Goal: Task Accomplishment & Management: Manage account settings

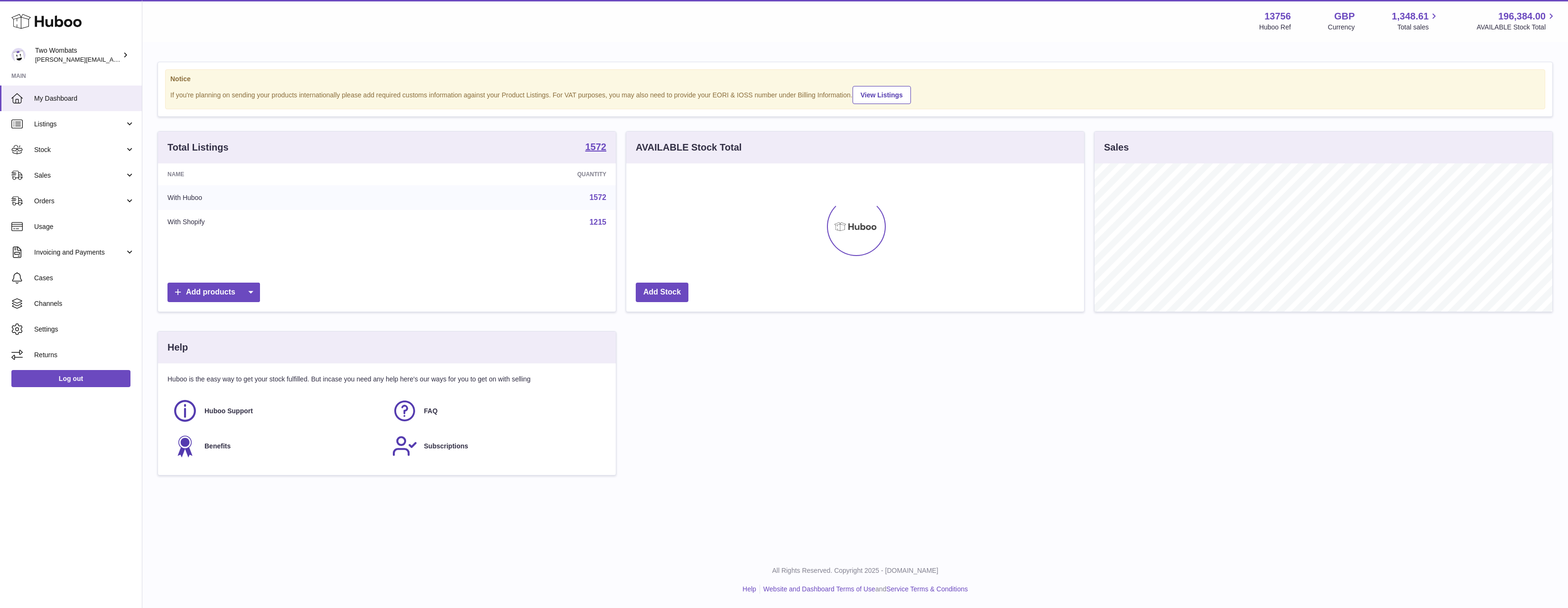
scroll to position [148, 458]
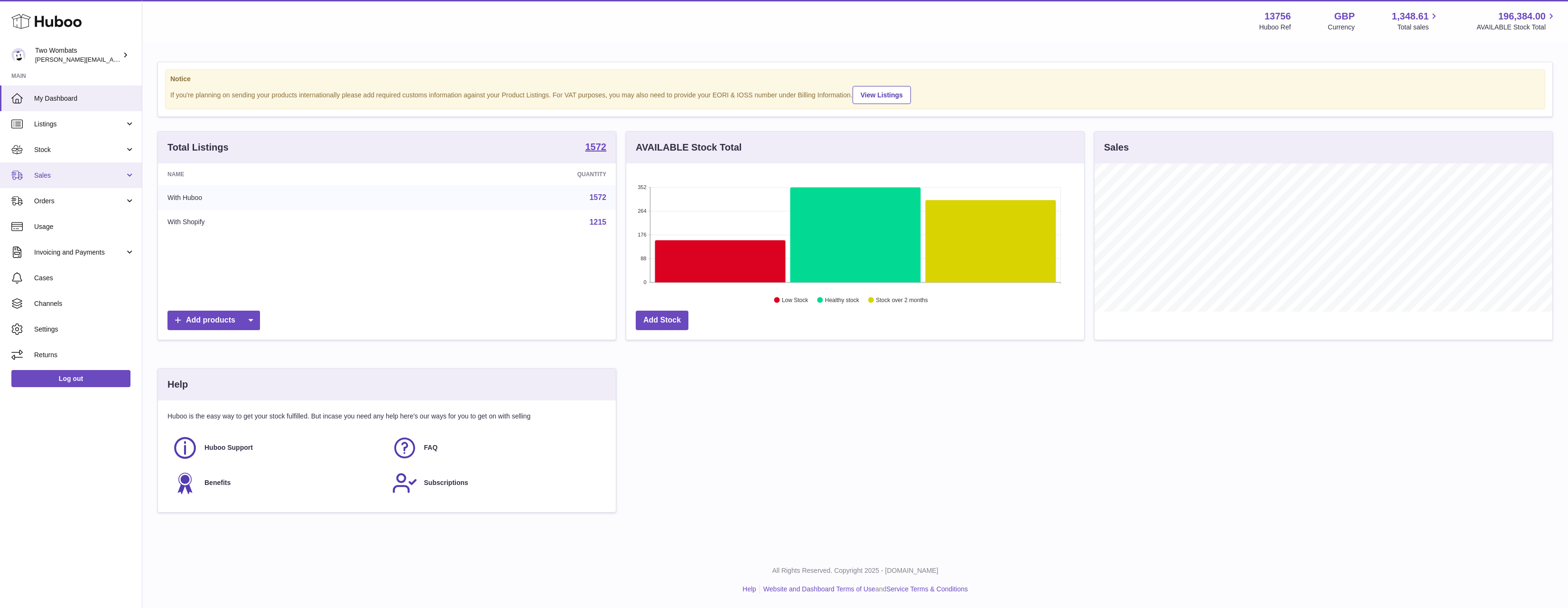
click at [77, 170] on link "Sales" at bounding box center [71, 175] width 142 height 26
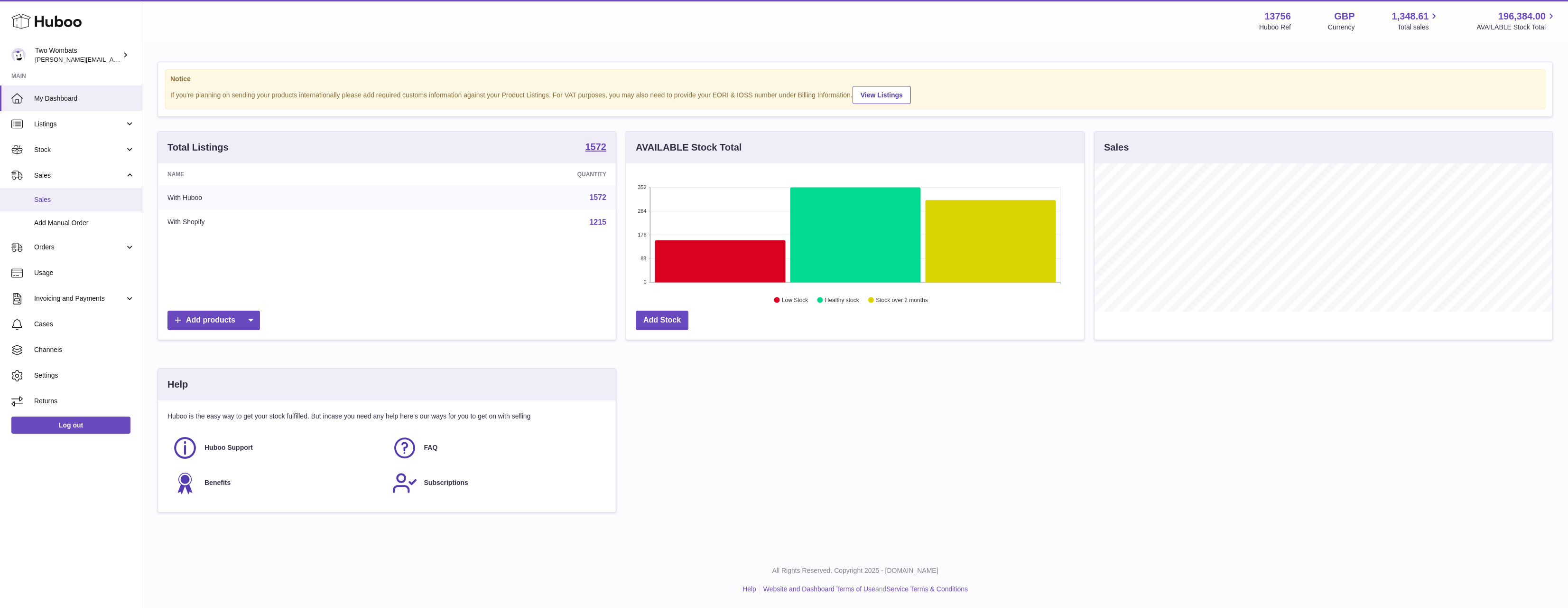
click at [73, 201] on span "Sales" at bounding box center [84, 199] width 101 height 9
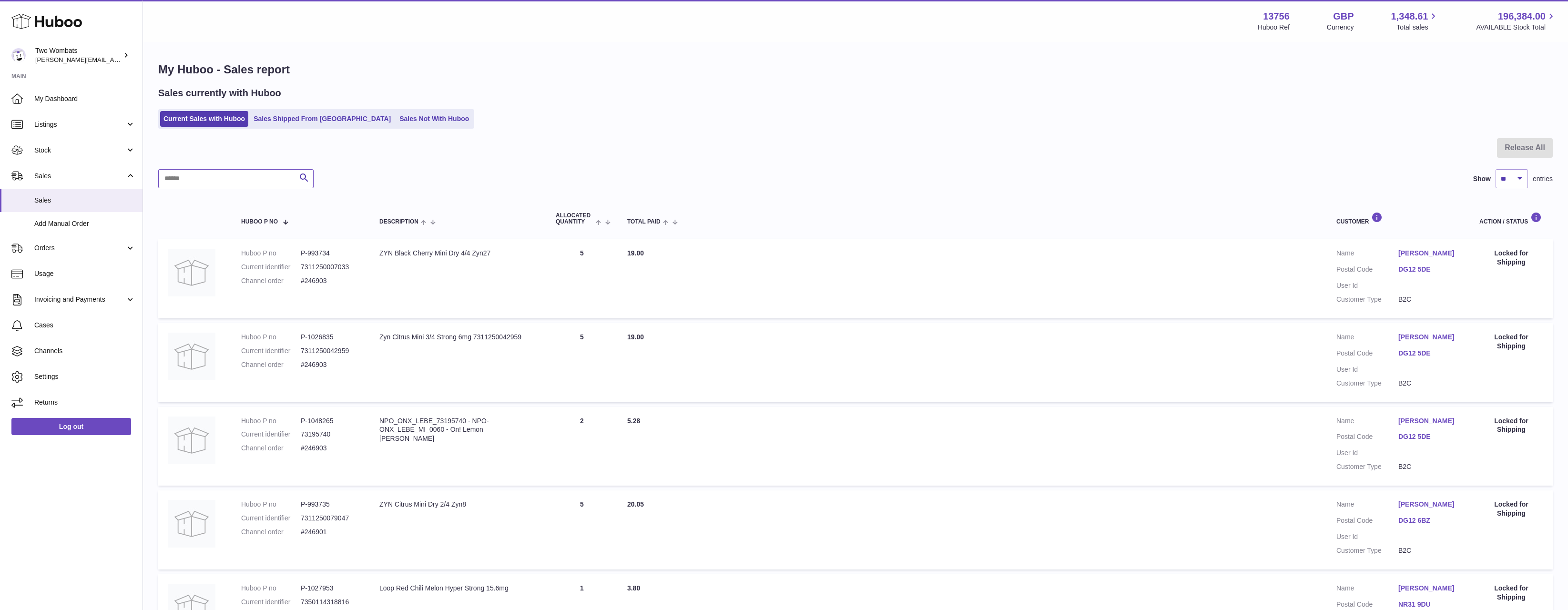
click at [264, 182] on input "text" at bounding box center [236, 179] width 155 height 19
paste input "******"
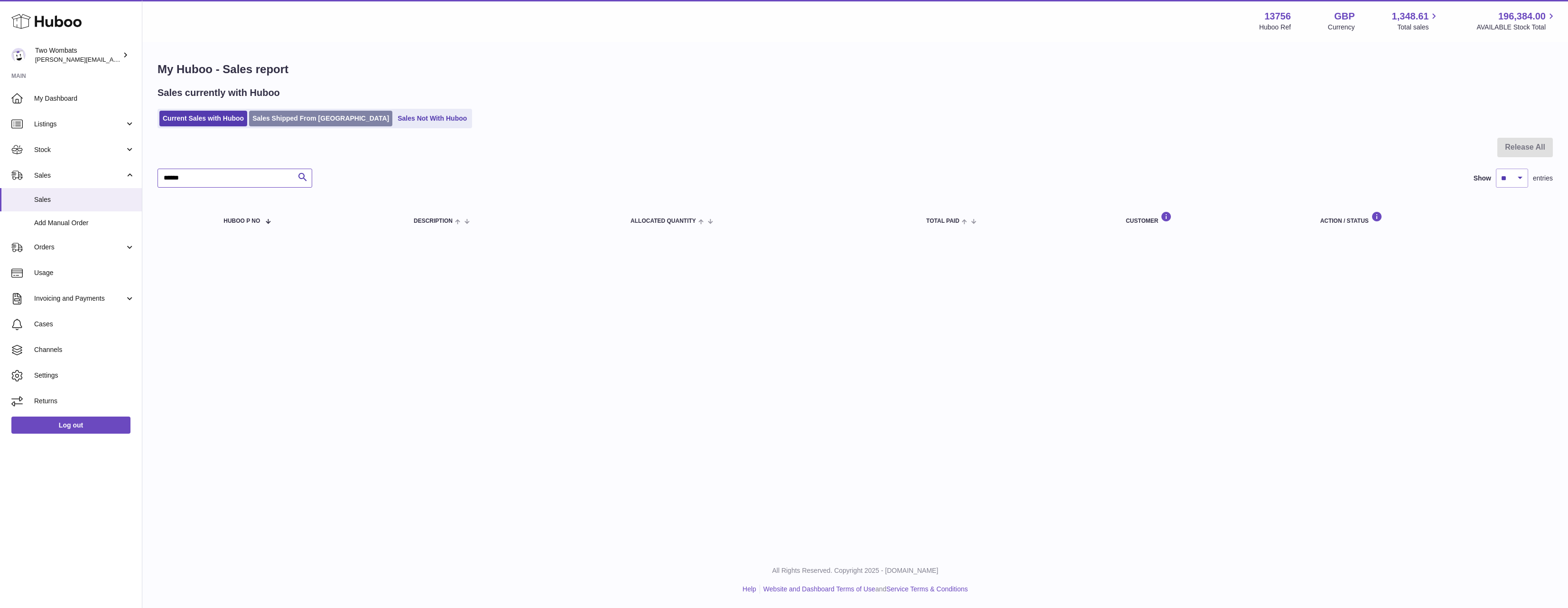
type input "******"
click at [280, 119] on link "Sales Shipped From [GEOGRAPHIC_DATA]" at bounding box center [321, 118] width 143 height 15
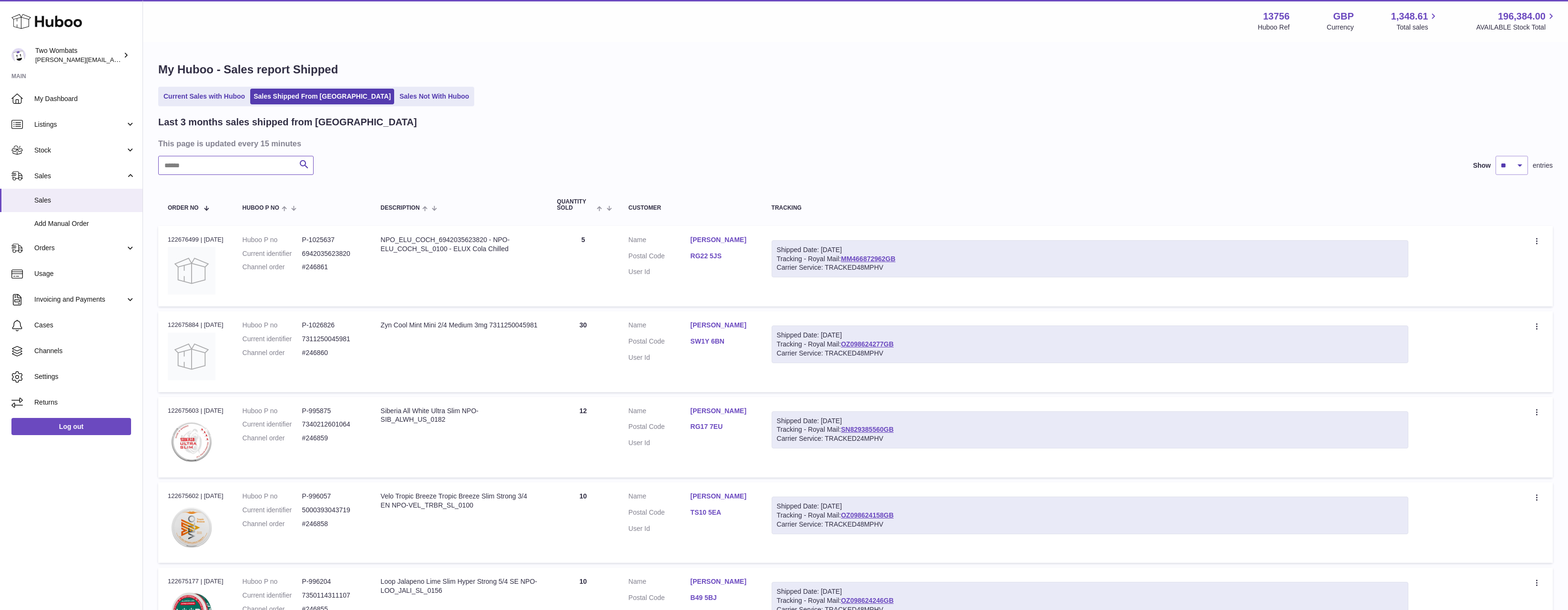
click at [218, 159] on input "text" at bounding box center [236, 166] width 155 height 19
paste input "******"
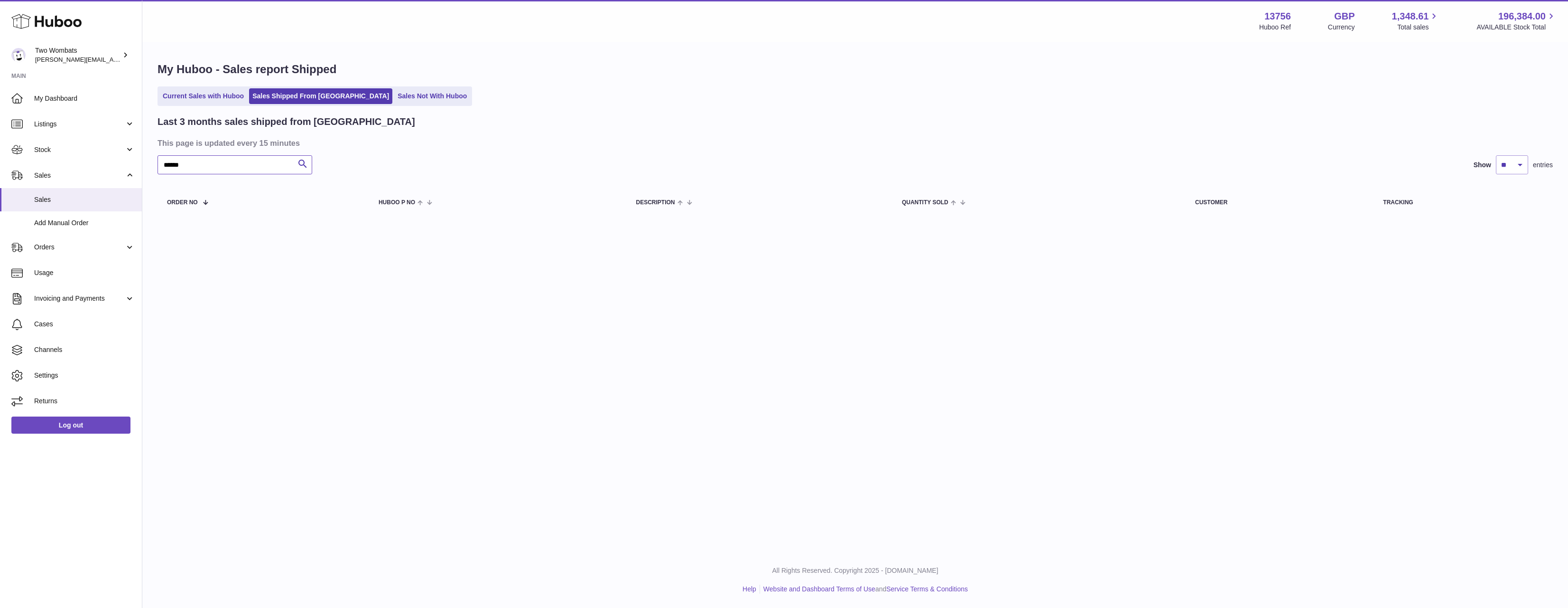
type input "******"
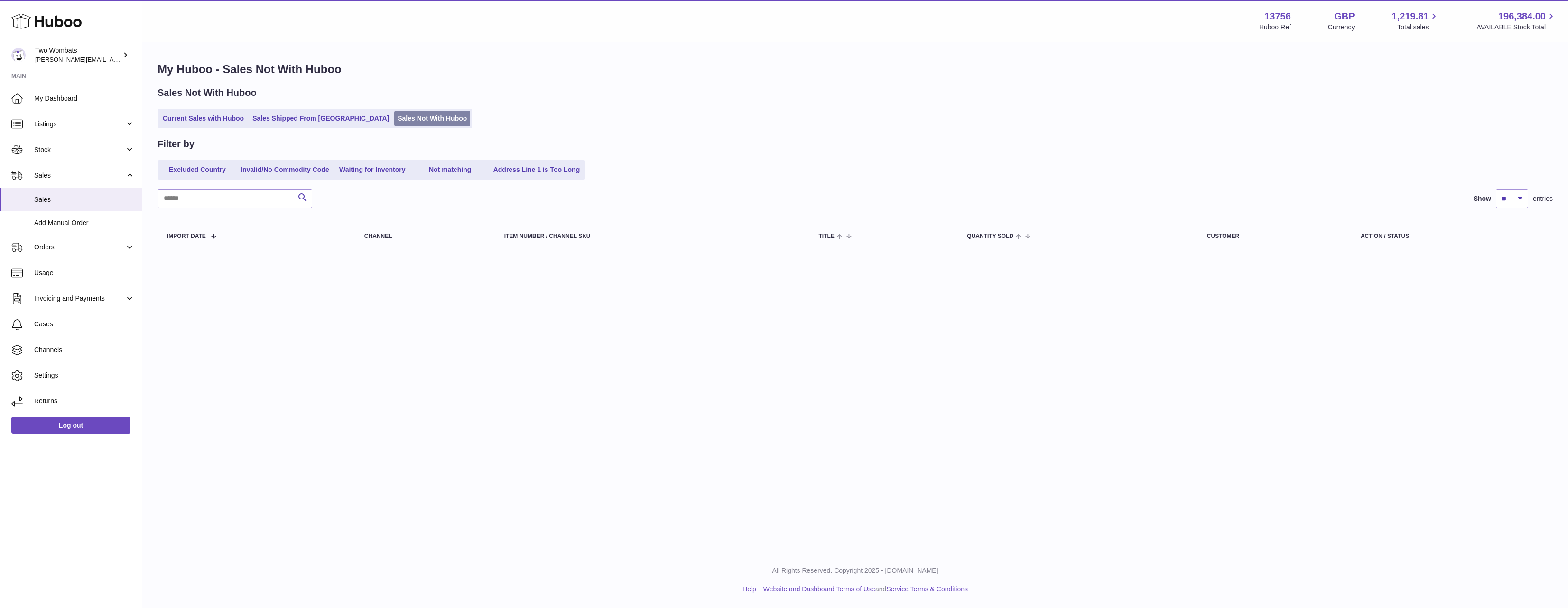
click at [394, 117] on link "Sales Not With Huboo" at bounding box center [432, 118] width 76 height 15
click at [116, 248] on span "Orders" at bounding box center [79, 247] width 90 height 9
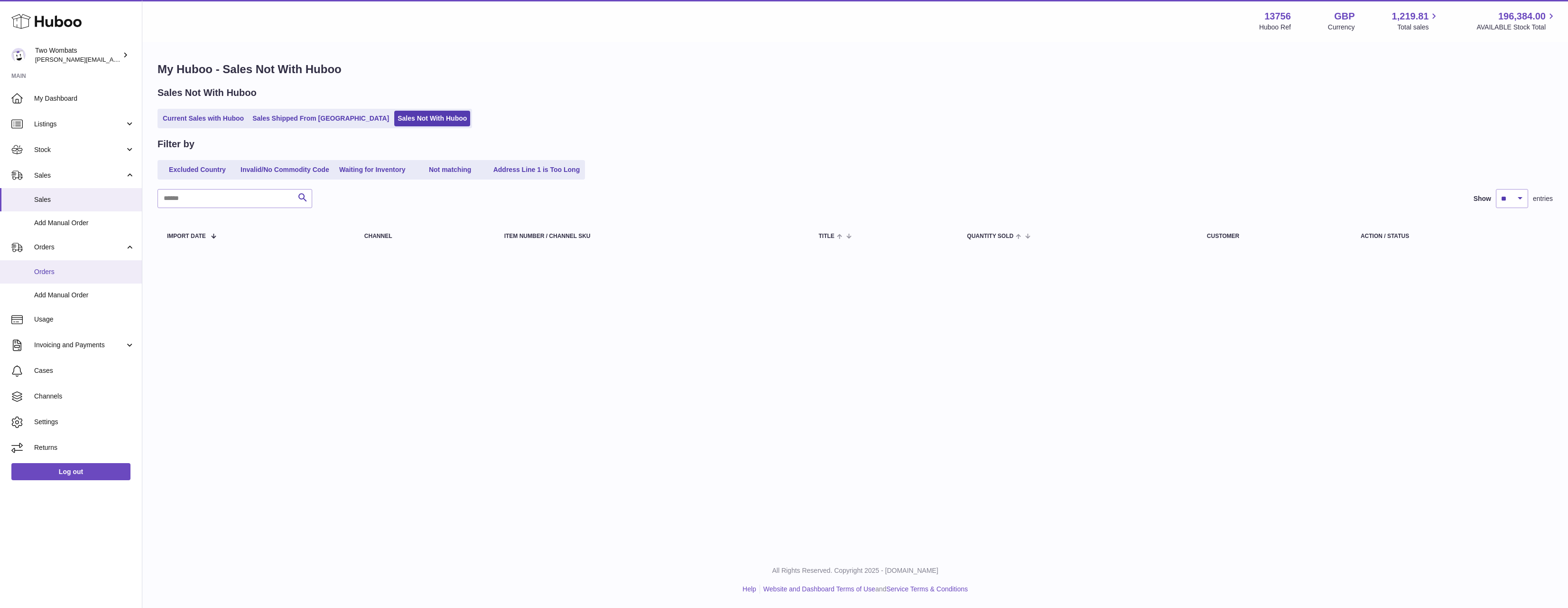
click at [108, 281] on link "Orders" at bounding box center [71, 272] width 142 height 23
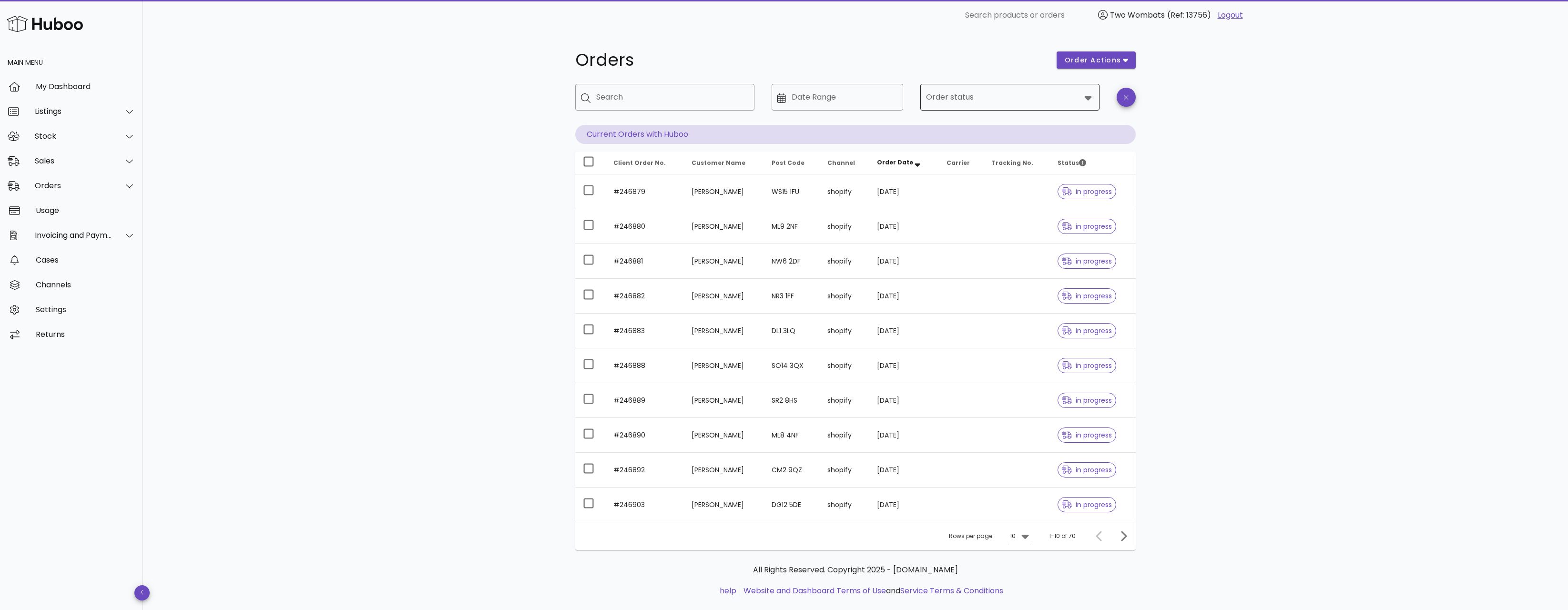
click at [991, 87] on div at bounding box center [1002, 97] width 155 height 23
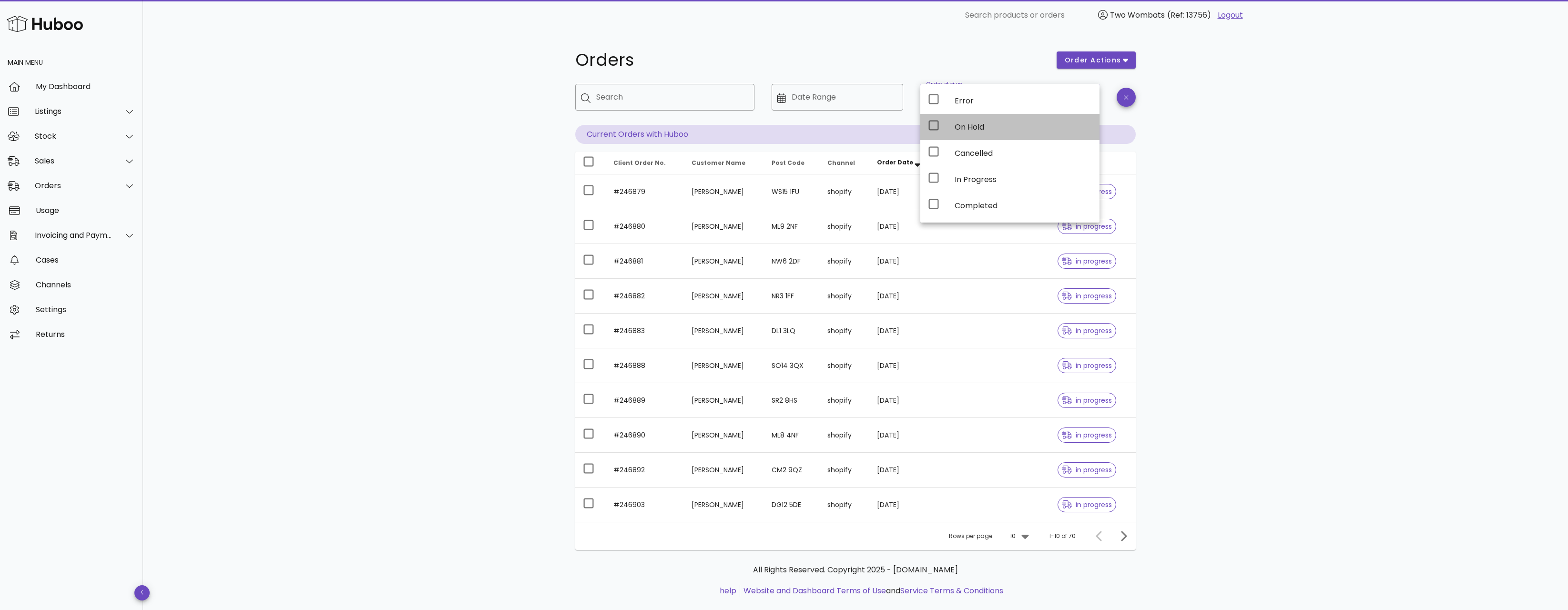
click at [968, 116] on div "On Hold" at bounding box center [1009, 127] width 179 height 26
click at [1248, 197] on div "Orders order actions ​ Search ​ Date Range ​ Order status On Hold Current Order…" at bounding box center [855, 328] width 1425 height 596
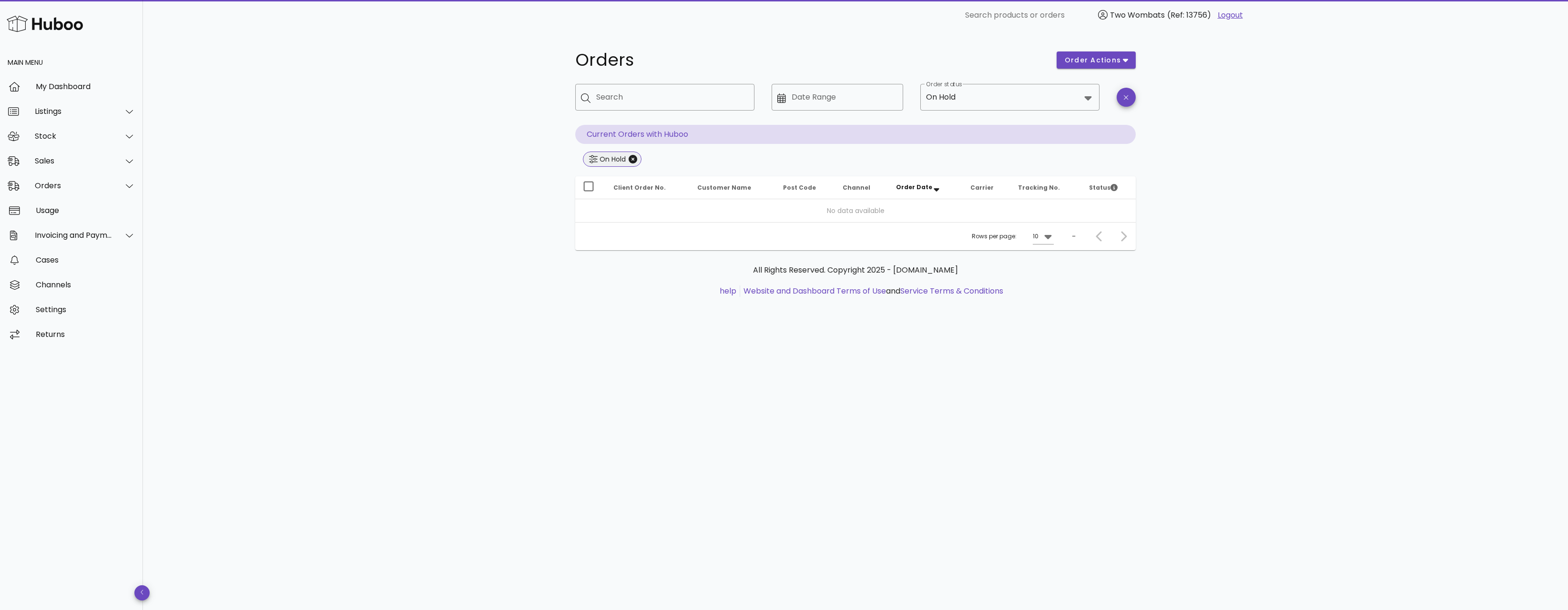
click at [639, 162] on span "On Hold" at bounding box center [612, 159] width 58 height 15
click at [629, 159] on icon "Close" at bounding box center [633, 159] width 9 height 9
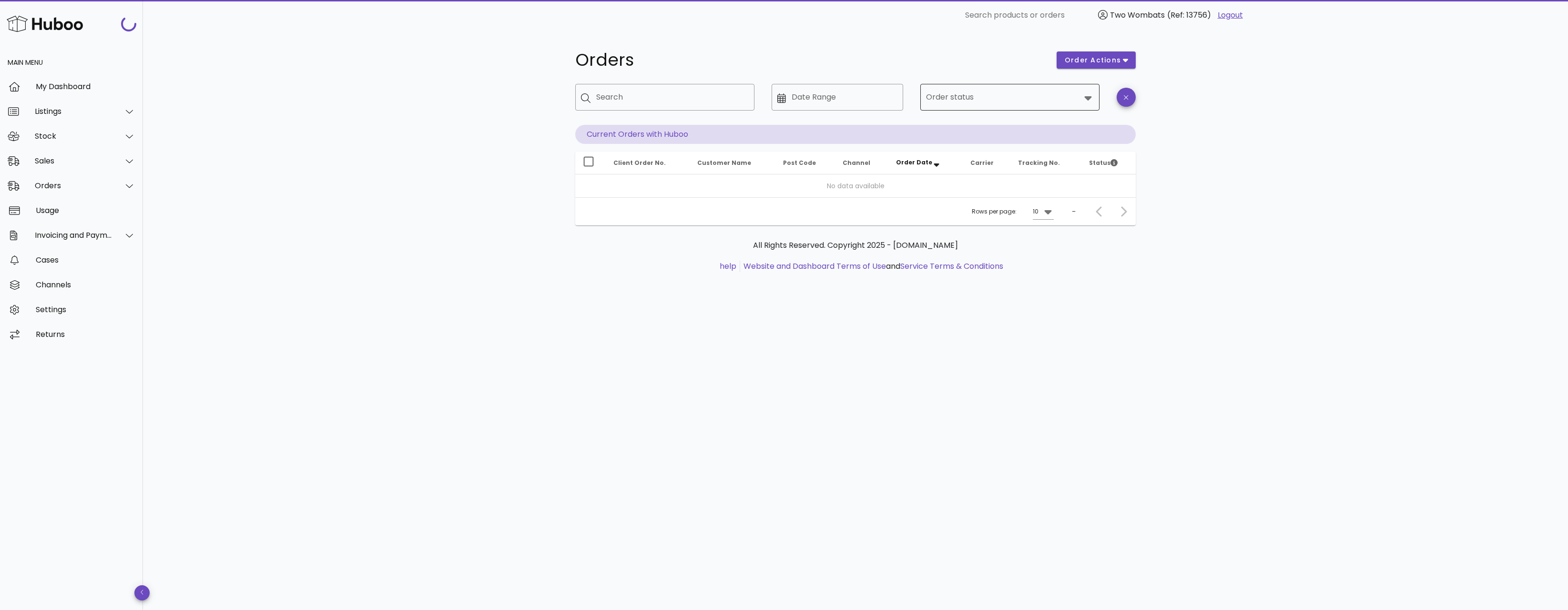
click at [993, 90] on input "Order status" at bounding box center [1002, 97] width 155 height 15
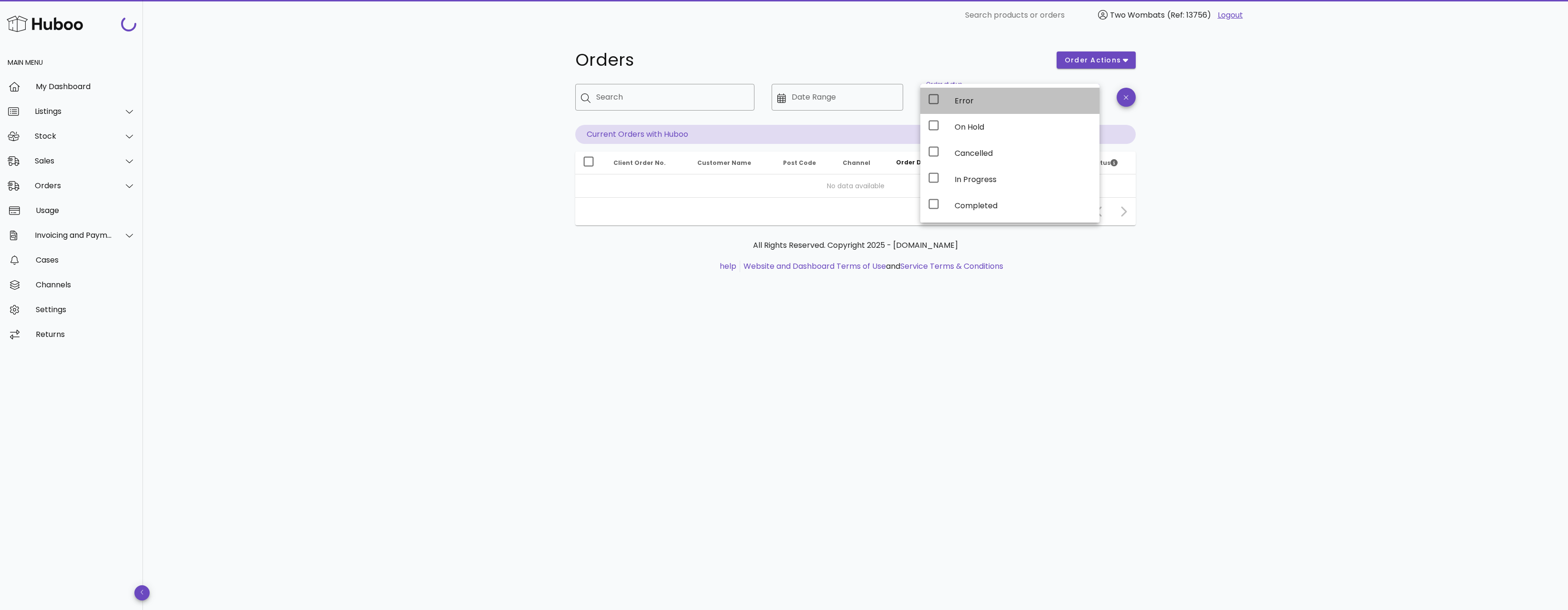
click at [977, 101] on div "Error" at bounding box center [1023, 100] width 138 height 9
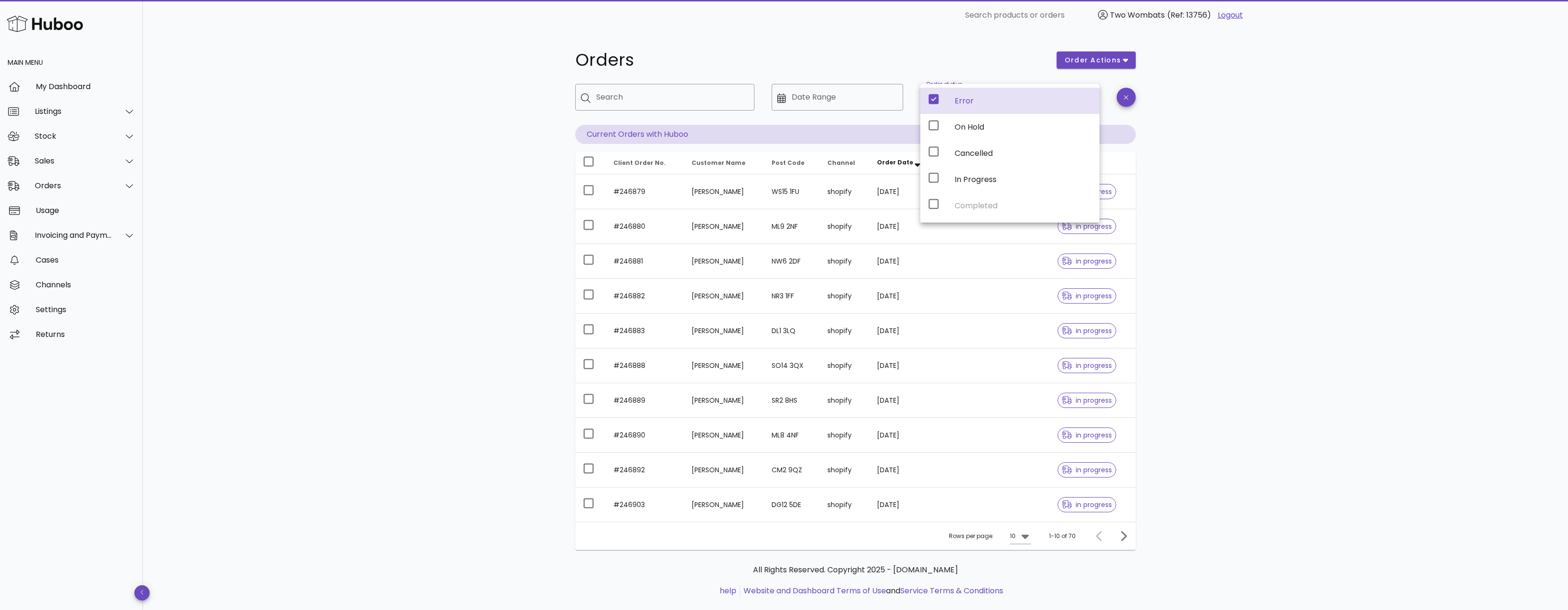
click at [1248, 236] on div "Orders order actions ​ Search ​ Date Range ​ Order status Error Current Orders …" at bounding box center [855, 328] width 1425 height 596
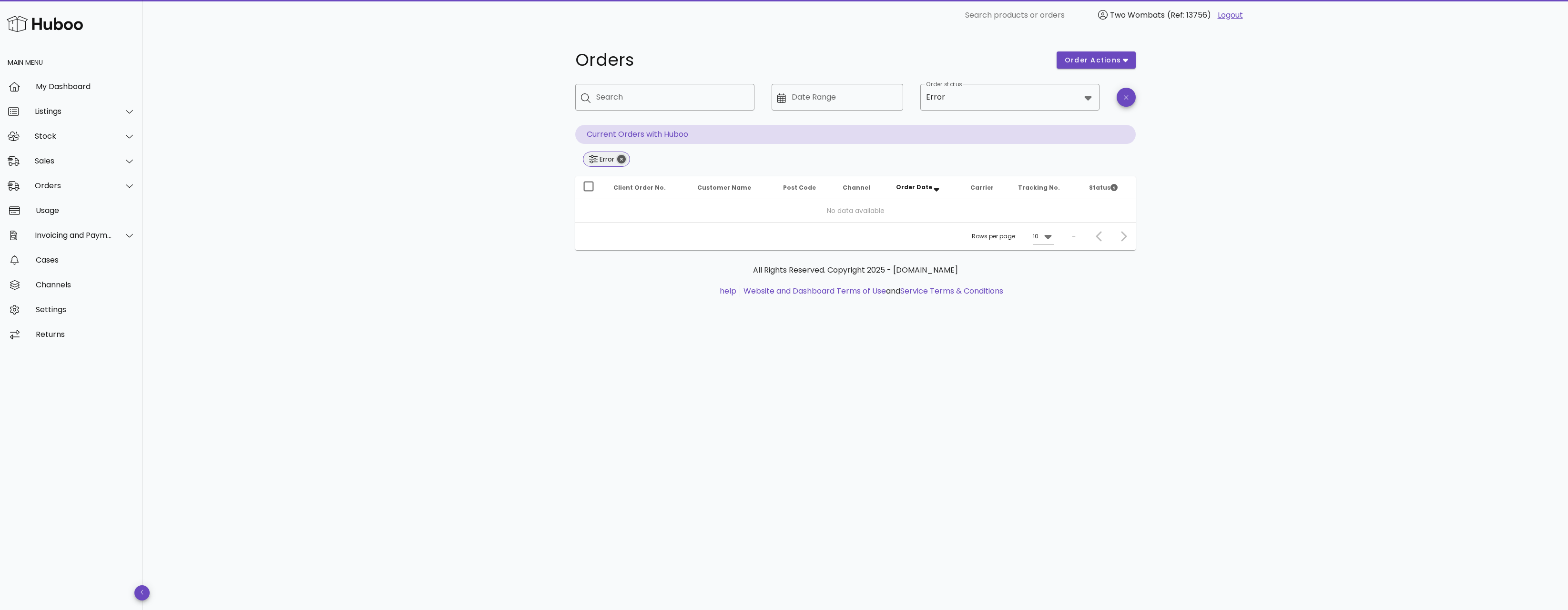
click at [621, 159] on icon "Close" at bounding box center [621, 159] width 9 height 9
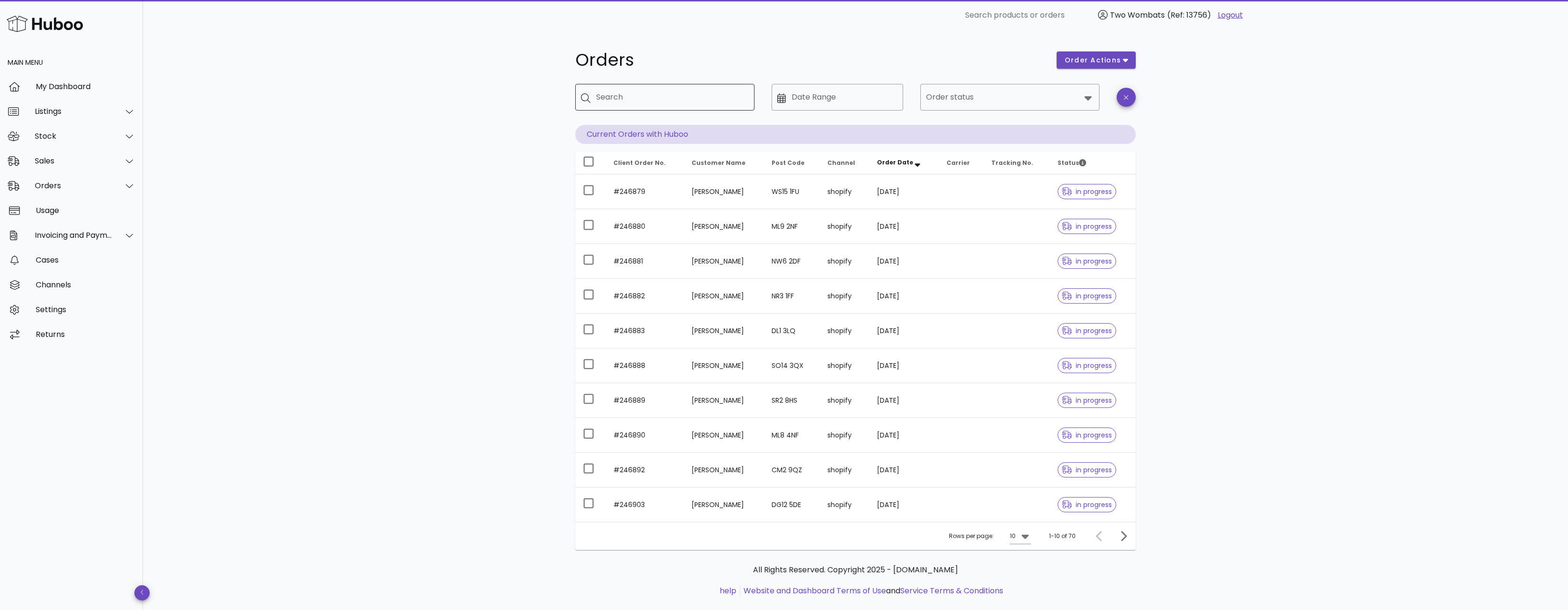
click at [680, 97] on input "Search" at bounding box center [672, 97] width 150 height 15
paste input "******"
type input "******"
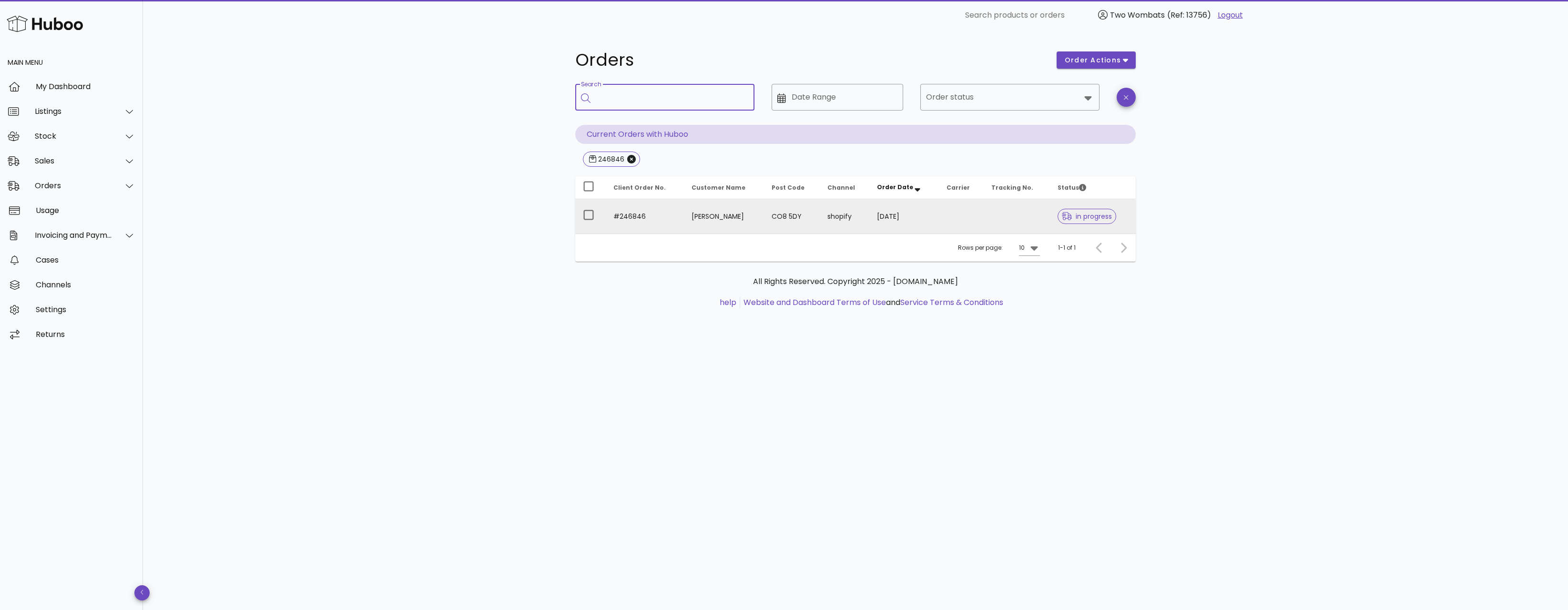
click at [880, 220] on td "11/08/2025" at bounding box center [904, 216] width 70 height 34
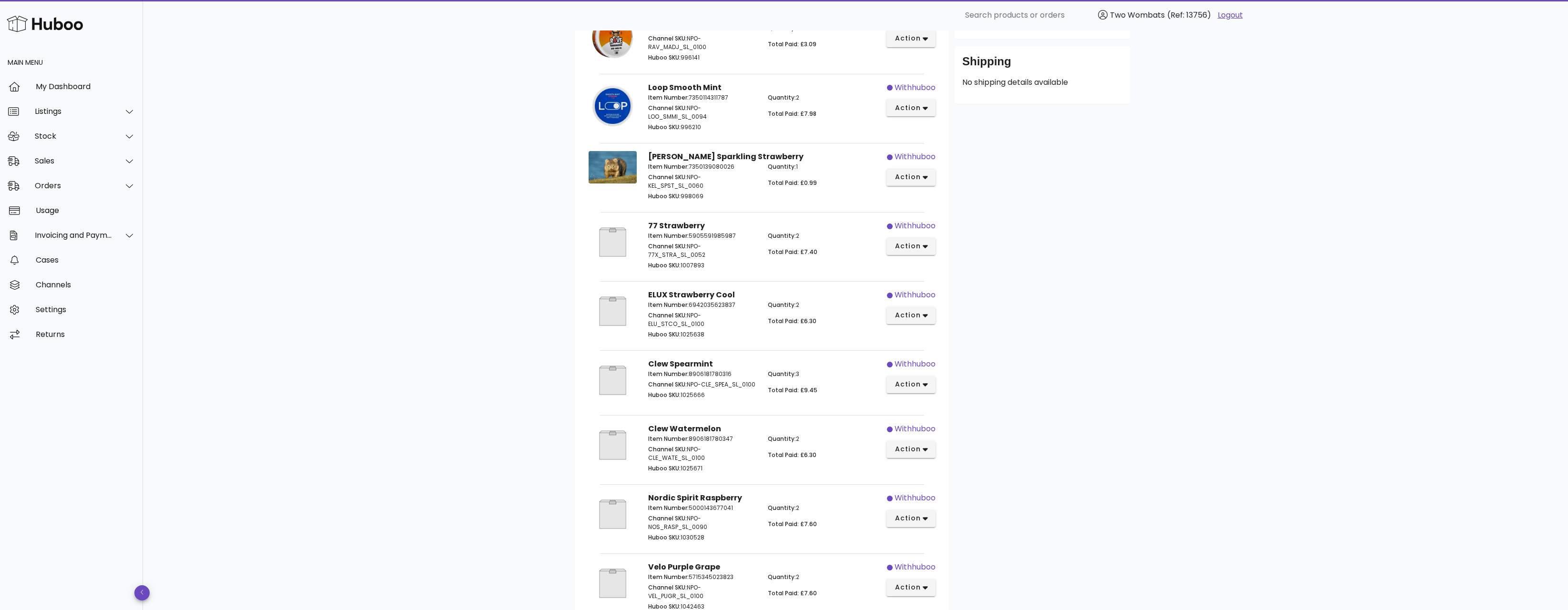
scroll to position [48, 0]
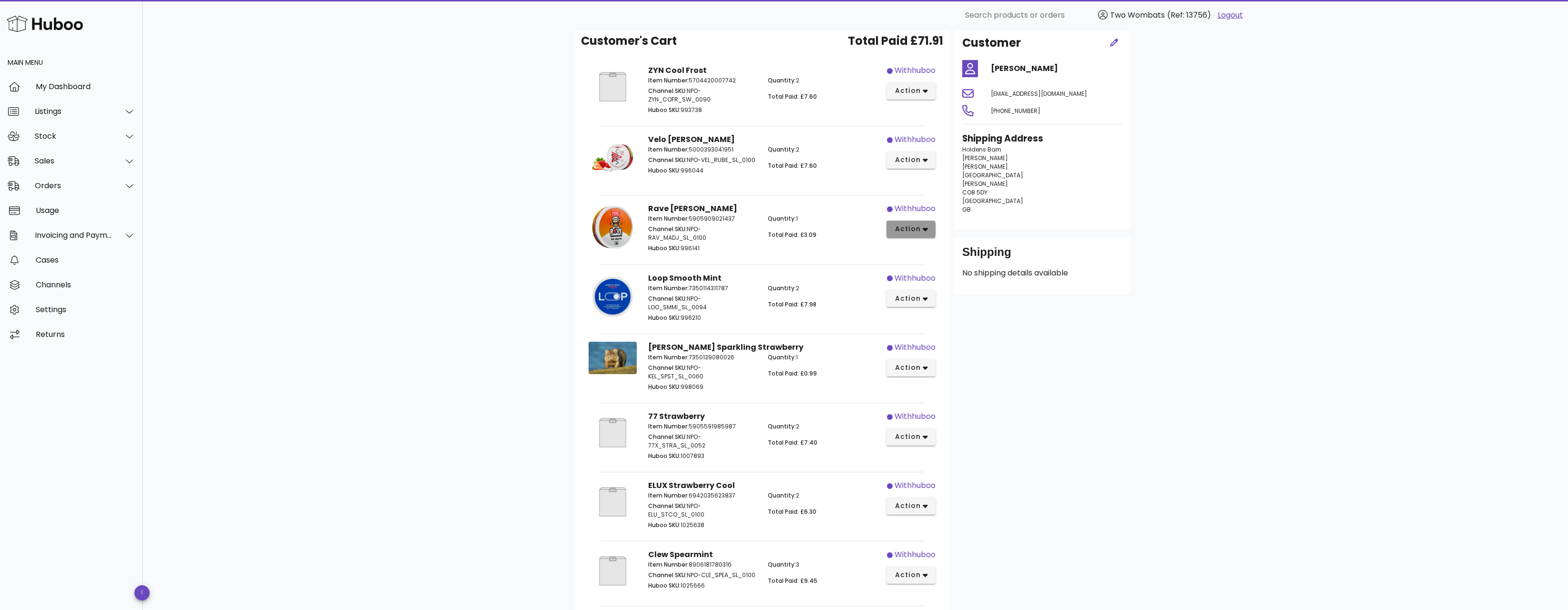
click at [928, 231] on button "action" at bounding box center [910, 229] width 49 height 17
click at [956, 283] on div "Cancel" at bounding box center [959, 286] width 60 height 9
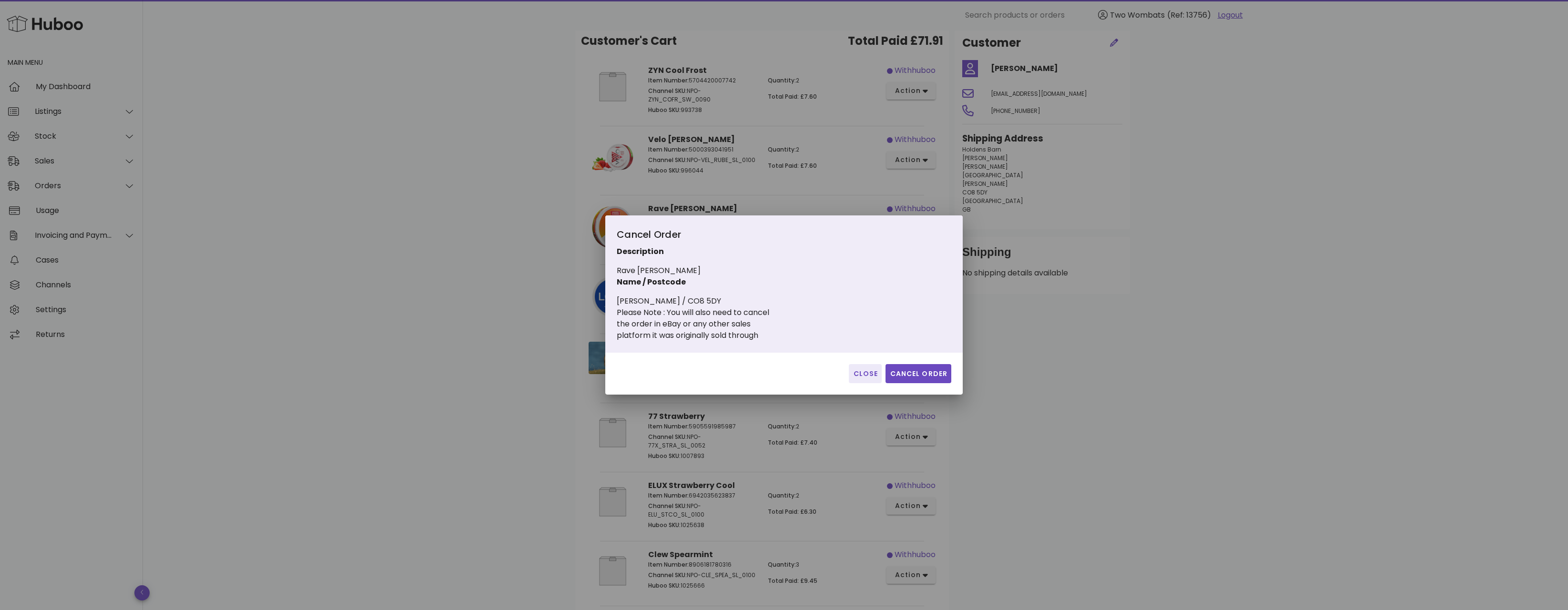
drag, startPoint x: 668, startPoint y: 307, endPoint x: 782, endPoint y: 337, distance: 117.9
click at [782, 337] on div "Cancel Order Description Rave Mango Django Name / Postcode James Erith / CO8 5D…" at bounding box center [723, 283] width 214 height 114
click at [782, 337] on div "Please Note : You will also need to cancel the order in eBay or any other sales…" at bounding box center [723, 324] width 214 height 34
drag, startPoint x: 782, startPoint y: 337, endPoint x: 709, endPoint y: 324, distance: 74.1
click at [709, 324] on div "Please Note : You will also need to cancel the order in eBay or any other sales…" at bounding box center [723, 324] width 214 height 34
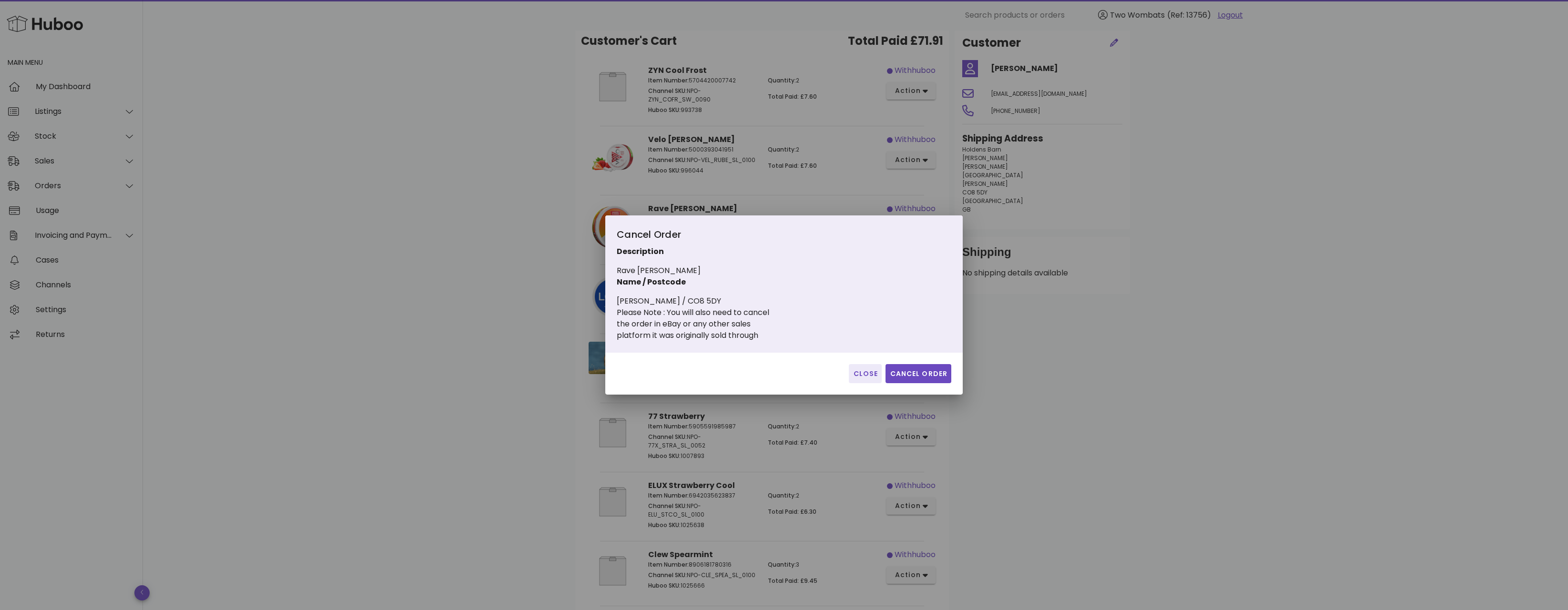
click at [709, 324] on div "Please Note : You will also need to cancel the order in eBay or any other sales…" at bounding box center [723, 324] width 214 height 34
drag, startPoint x: 660, startPoint y: 314, endPoint x: 778, endPoint y: 332, distance: 119.4
click at [778, 331] on div "Please Note : You will also need to cancel the order in eBay or any other sales…" at bounding box center [723, 324] width 214 height 34
click at [778, 332] on div "Please Note : You will also need to cancel the order in eBay or any other sales…" at bounding box center [723, 324] width 214 height 34
click at [858, 369] on span "Close" at bounding box center [865, 374] width 25 height 10
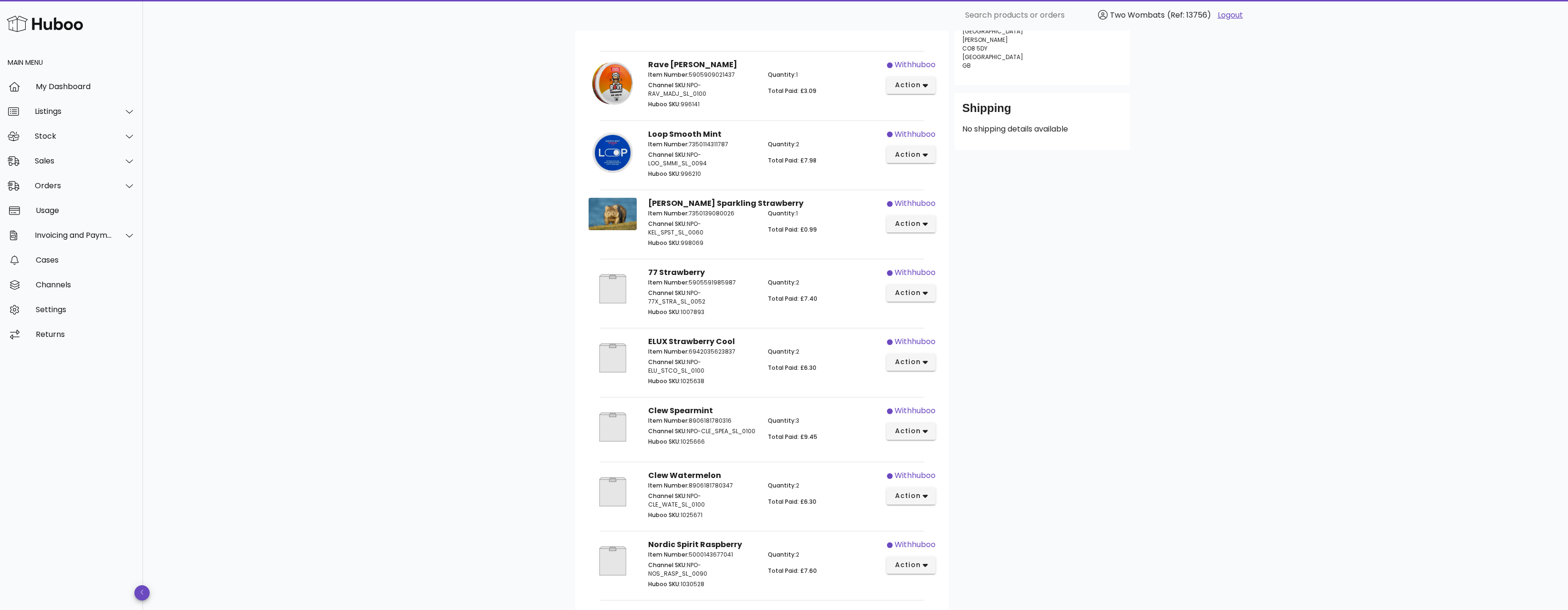
scroll to position [53, 0]
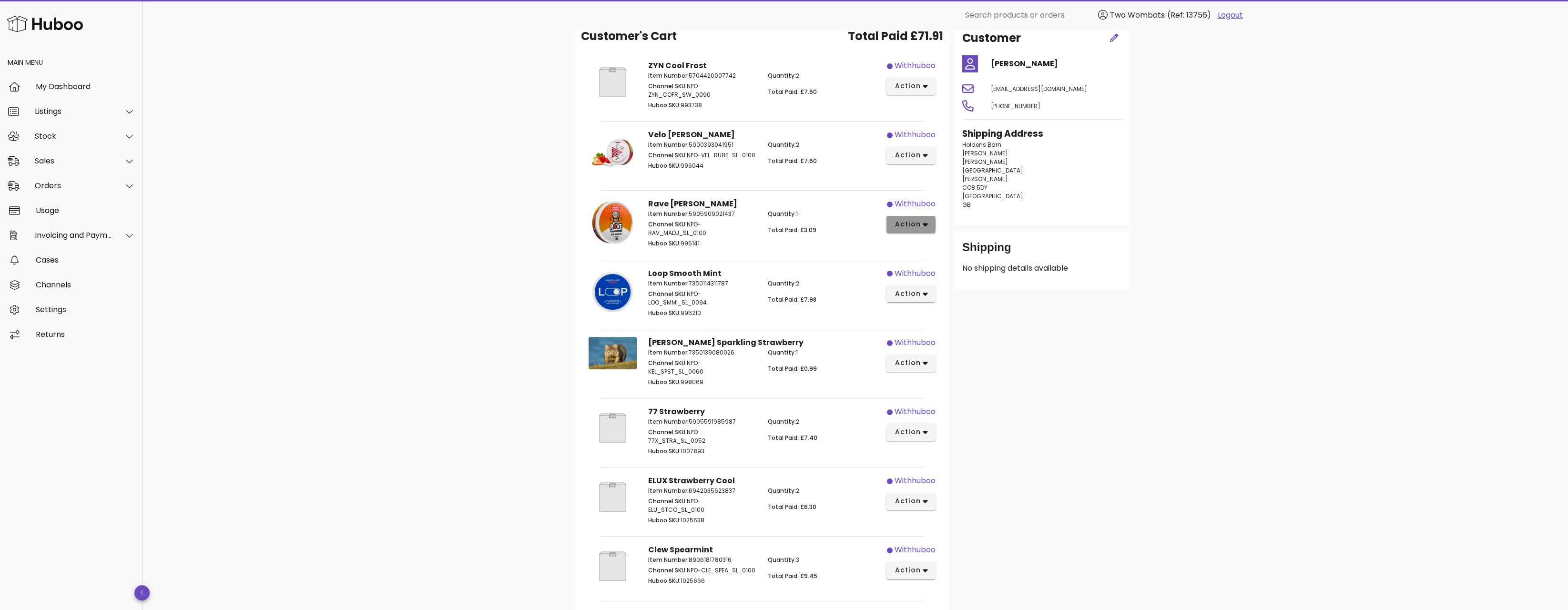
click at [909, 227] on span "action" at bounding box center [907, 224] width 27 height 10
click at [945, 280] on div "Cancel" at bounding box center [959, 281] width 60 height 9
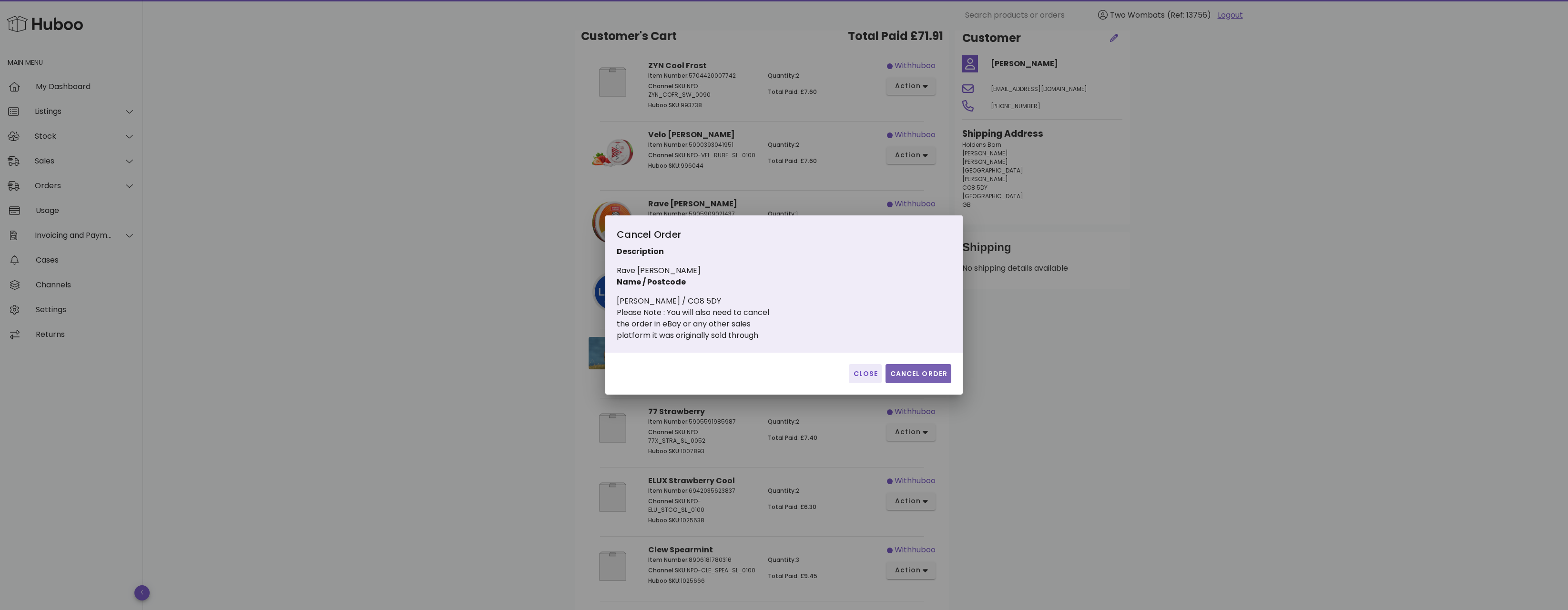
click at [913, 366] on button "Cancel Order" at bounding box center [917, 374] width 66 height 19
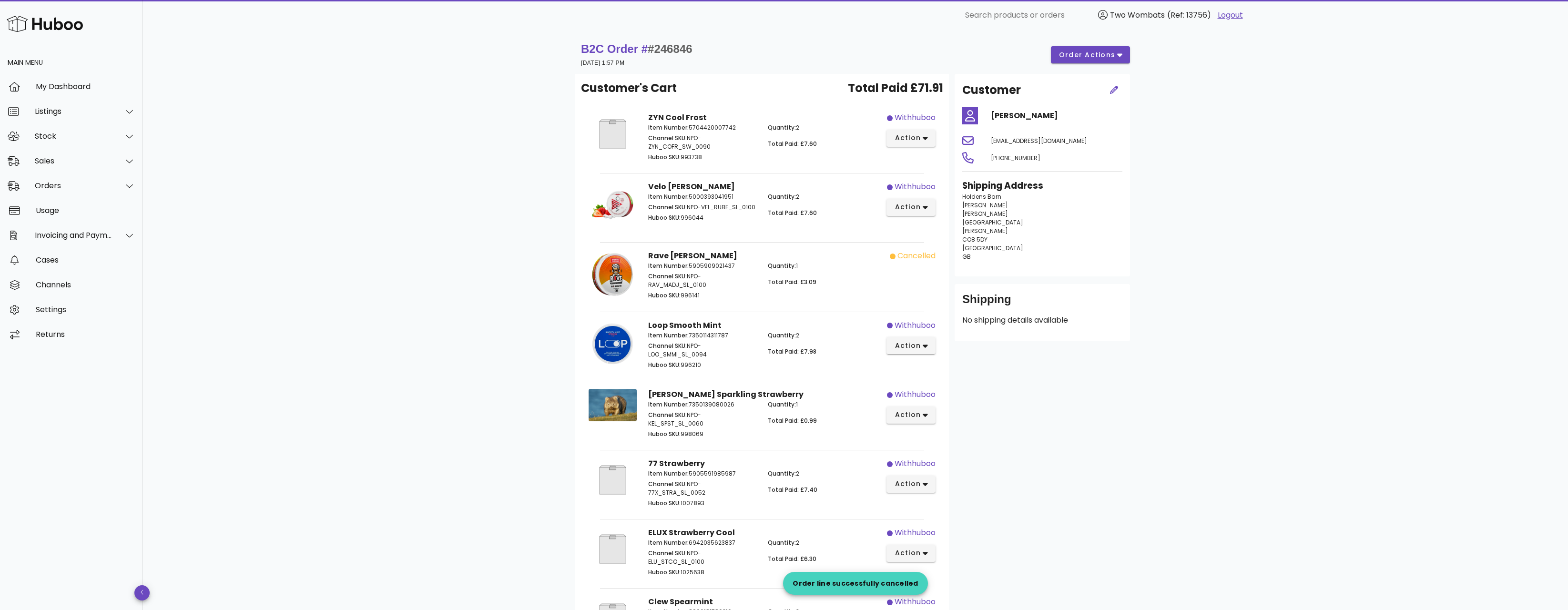
scroll to position [0, 0]
drag, startPoint x: 1057, startPoint y: 62, endPoint x: 1064, endPoint y: 58, distance: 8.1
click at [1063, 59] on div "B2C Order # #246846 11 August 2025 at 1:57 PM order actions" at bounding box center [855, 55] width 549 height 27
click at [1067, 57] on span "order actions" at bounding box center [1087, 55] width 57 height 10
click at [979, 72] on div "B2C Order # #246846 11 August 2025 at 1:57 PM order actions" at bounding box center [855, 55] width 561 height 38
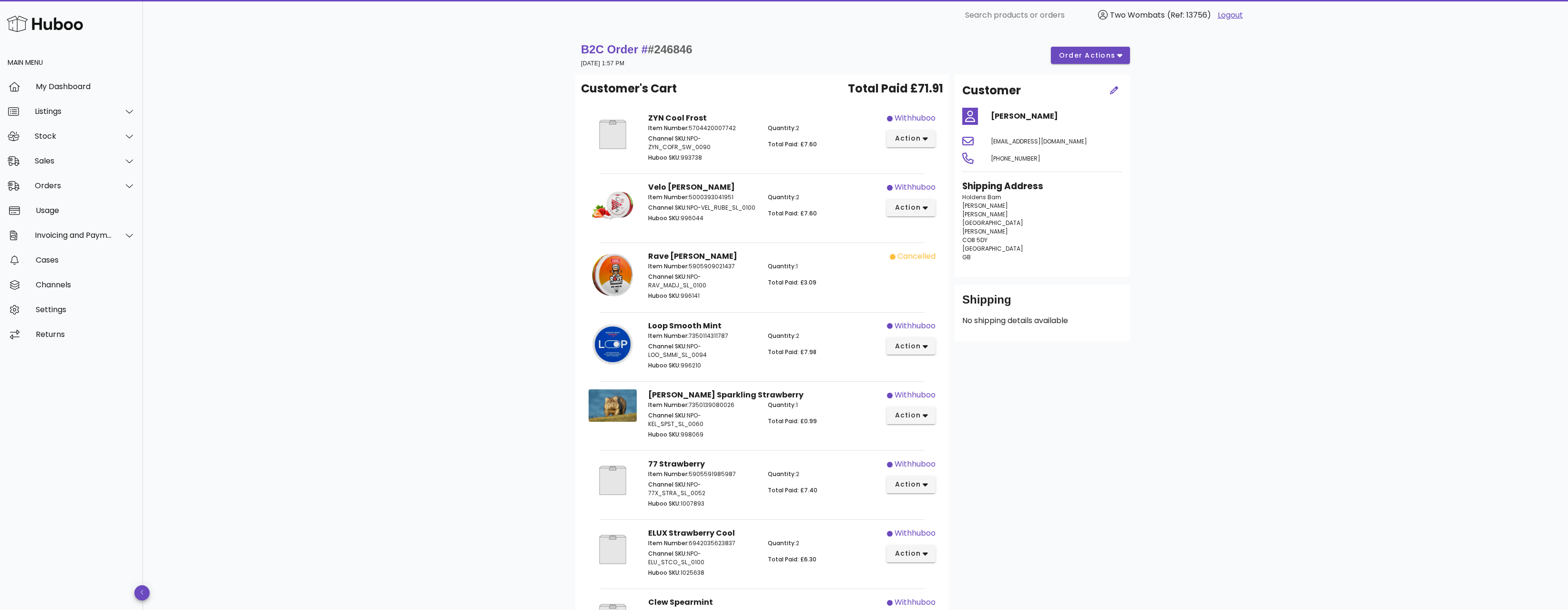
click at [676, 53] on span "#246846" at bounding box center [669, 49] width 44 height 13
copy span "246846"
click at [82, 269] on div "Cases" at bounding box center [85, 260] width 100 height 20
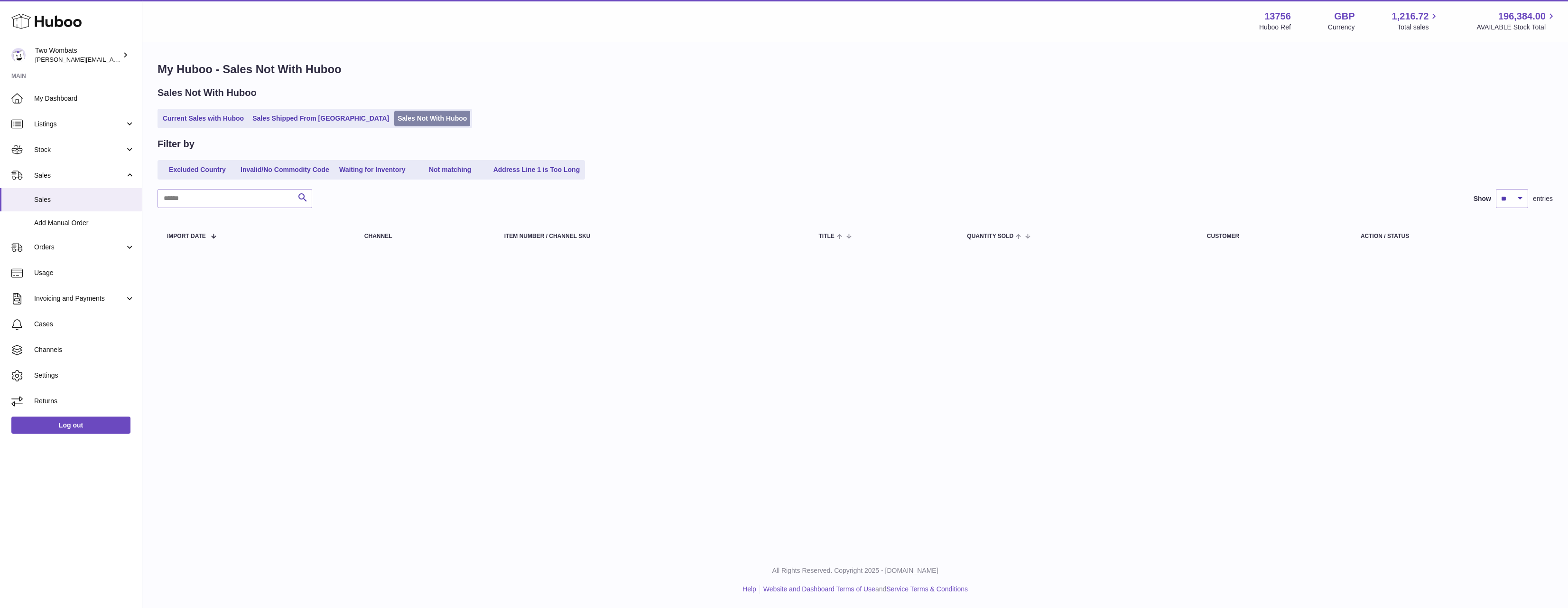
click at [394, 117] on link "Sales Not With Huboo" at bounding box center [432, 118] width 76 height 15
click at [67, 259] on link "Orders" at bounding box center [71, 248] width 142 height 26
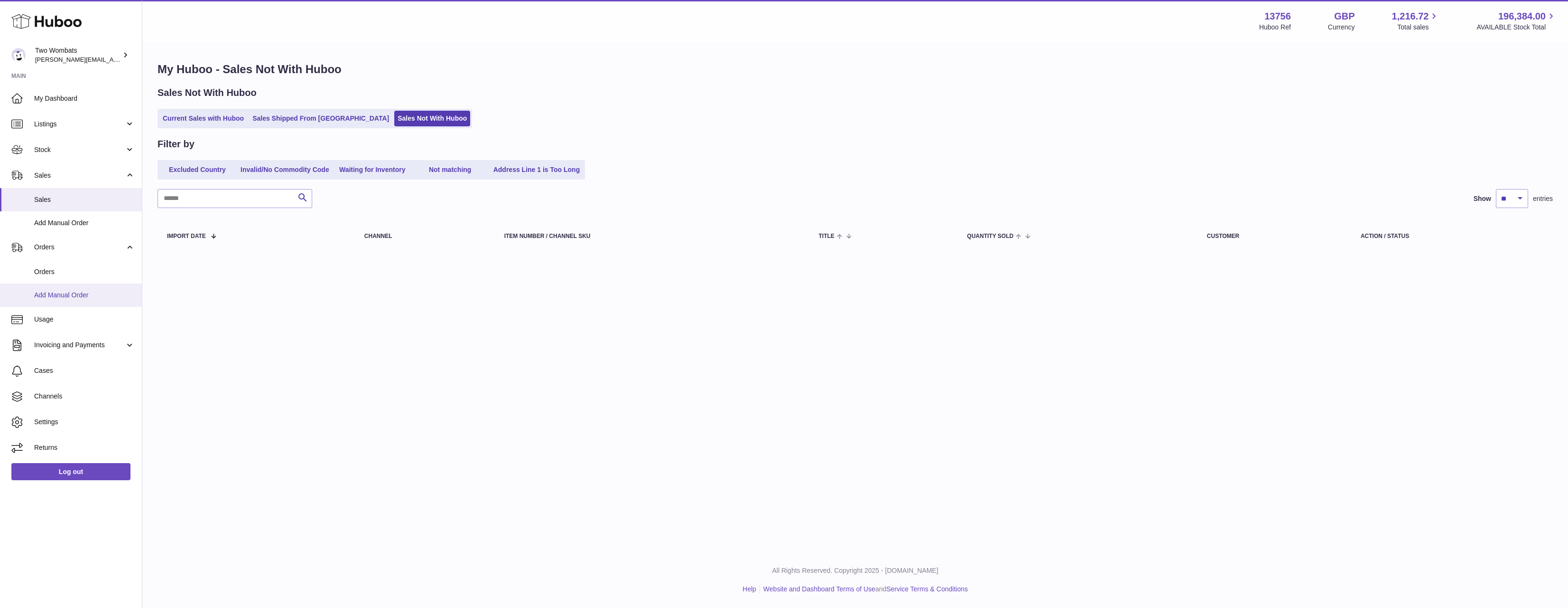
click at [65, 285] on link "Add Manual Order" at bounding box center [71, 295] width 142 height 23
click at [66, 273] on span "Orders" at bounding box center [84, 272] width 101 height 9
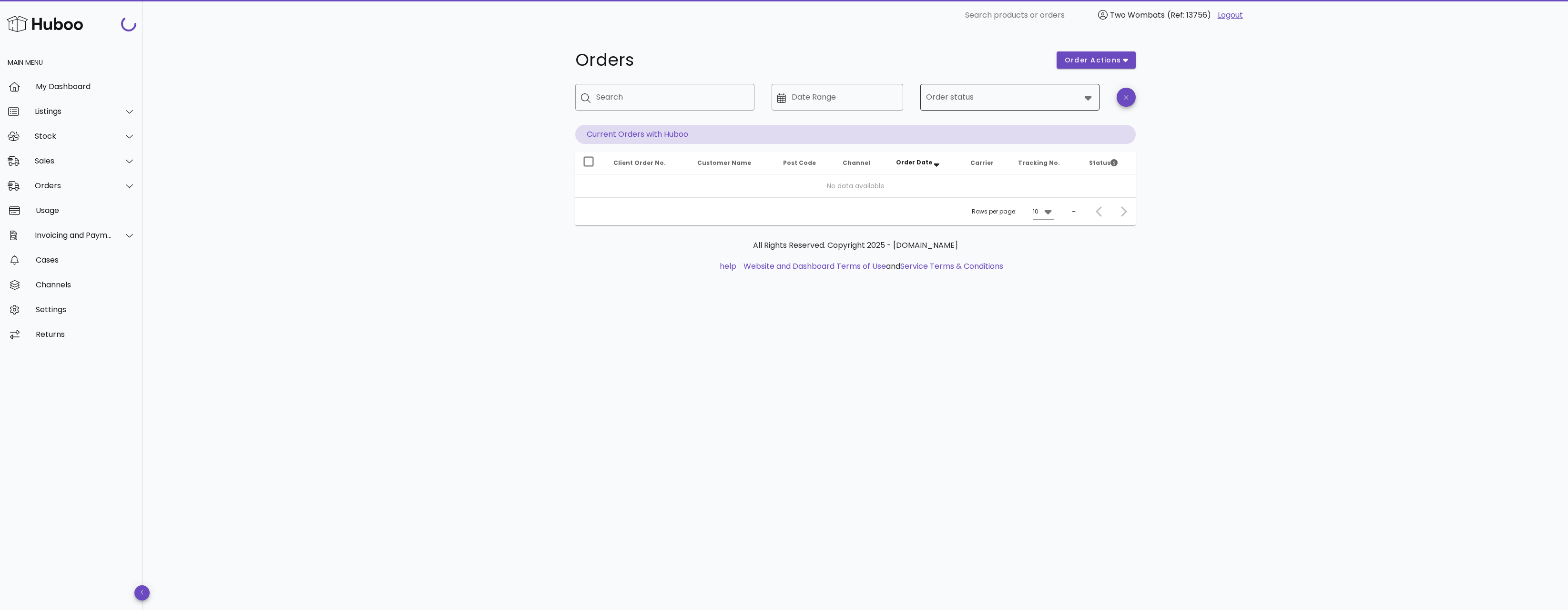
click at [995, 91] on input "Order status" at bounding box center [1002, 97] width 155 height 15
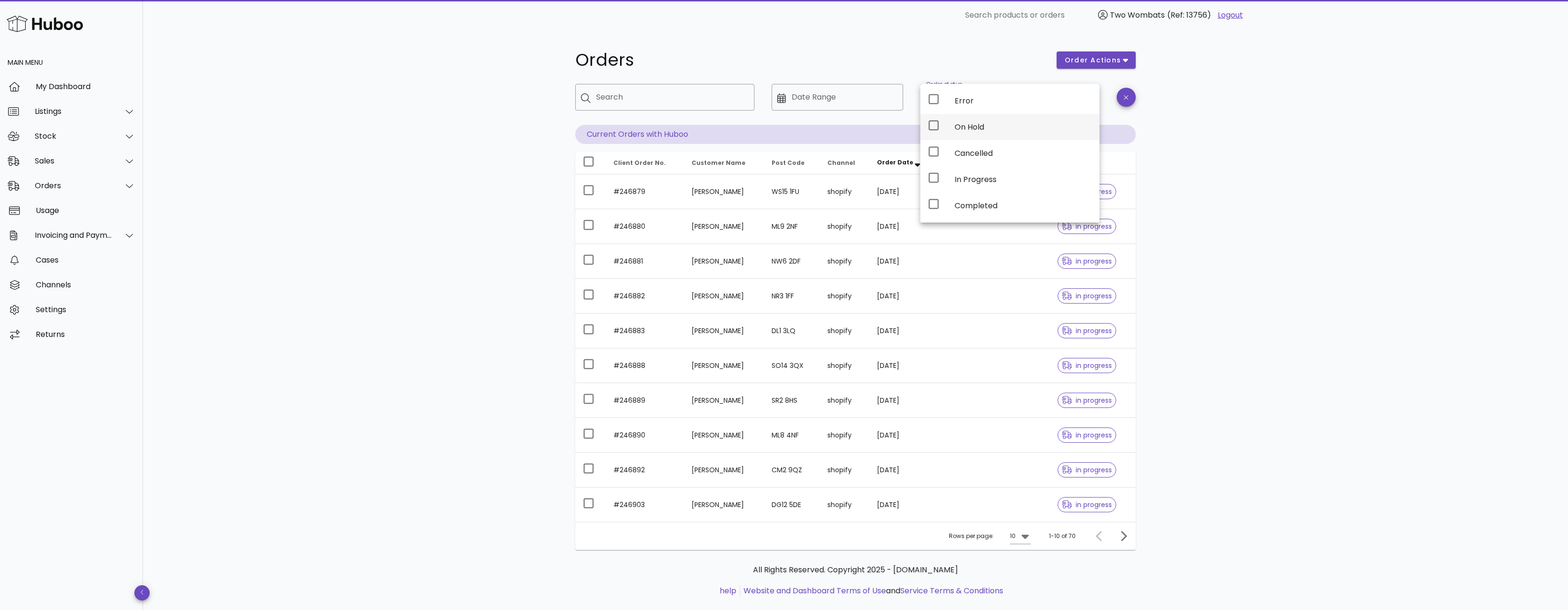
click at [960, 133] on div "On Hold" at bounding box center [1023, 126] width 138 height 20
click at [1260, 199] on div "Orders order actions ​ Search ​ Date Range ​ Order status On Hold Current Order…" at bounding box center [855, 328] width 1425 height 596
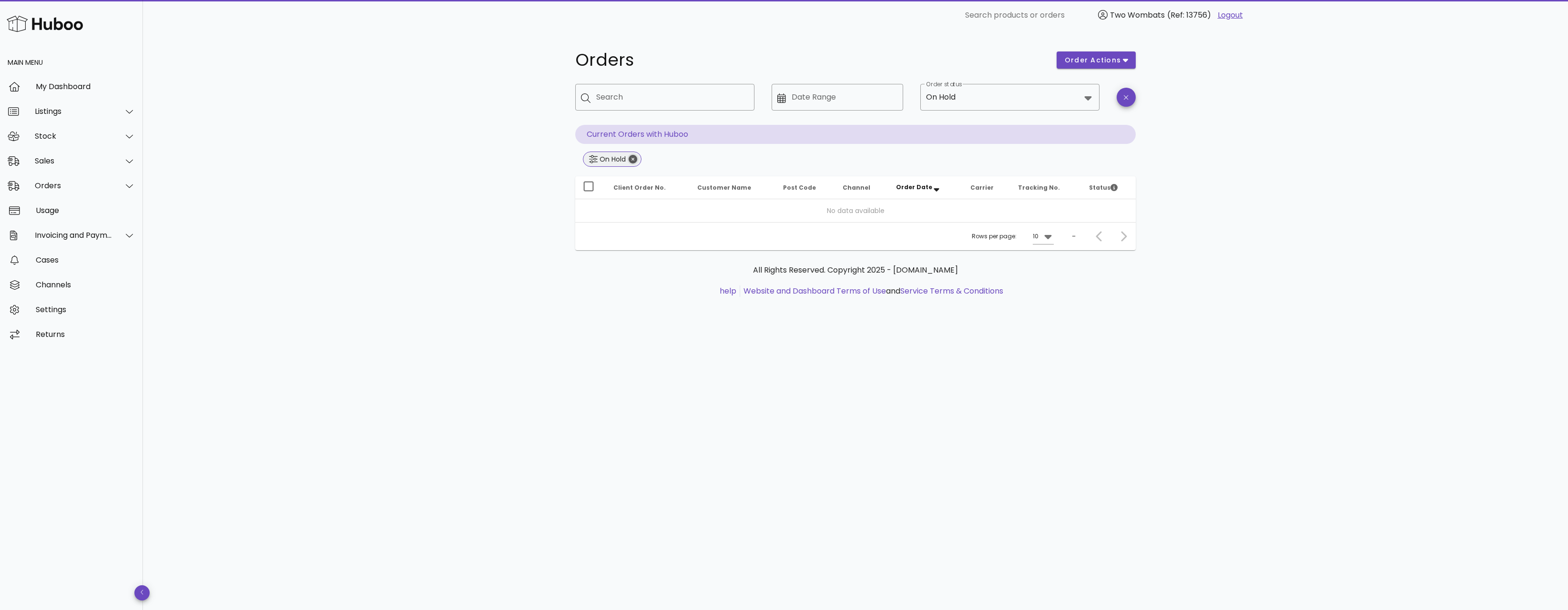
click at [629, 157] on icon "Close" at bounding box center [633, 159] width 9 height 9
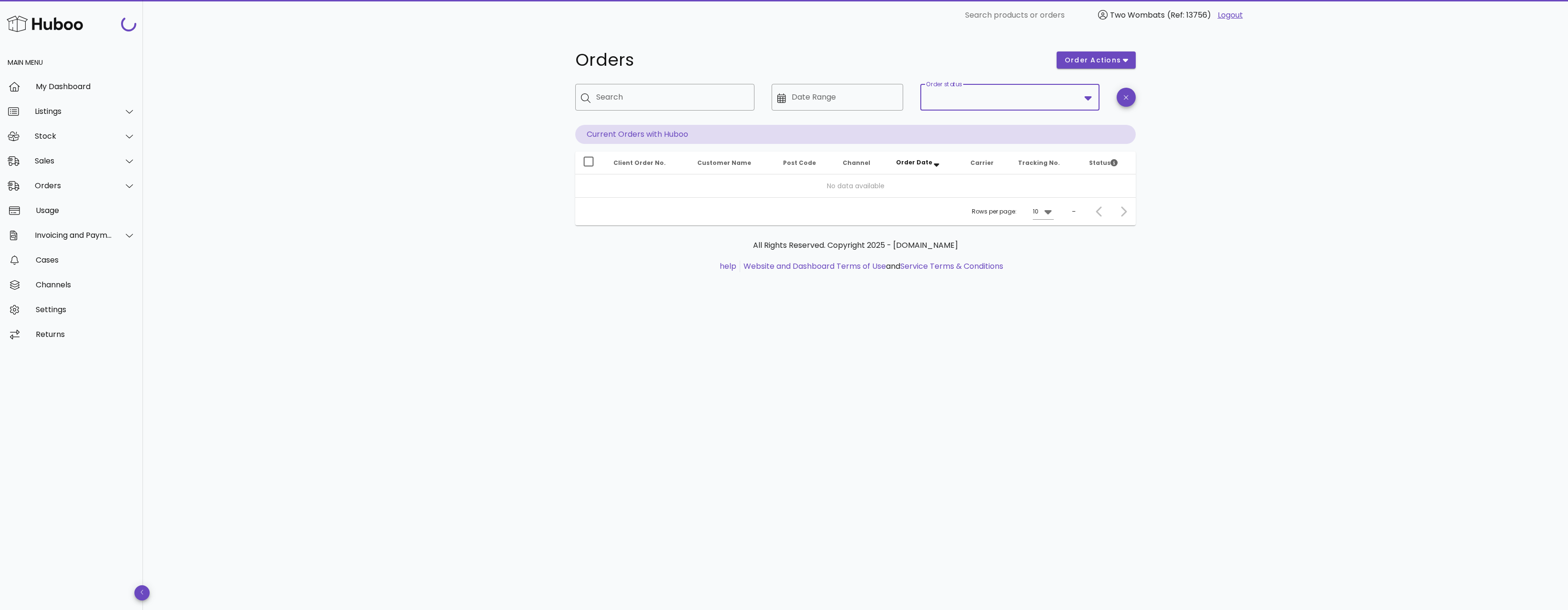
click at [997, 101] on input "Order status" at bounding box center [1002, 97] width 155 height 15
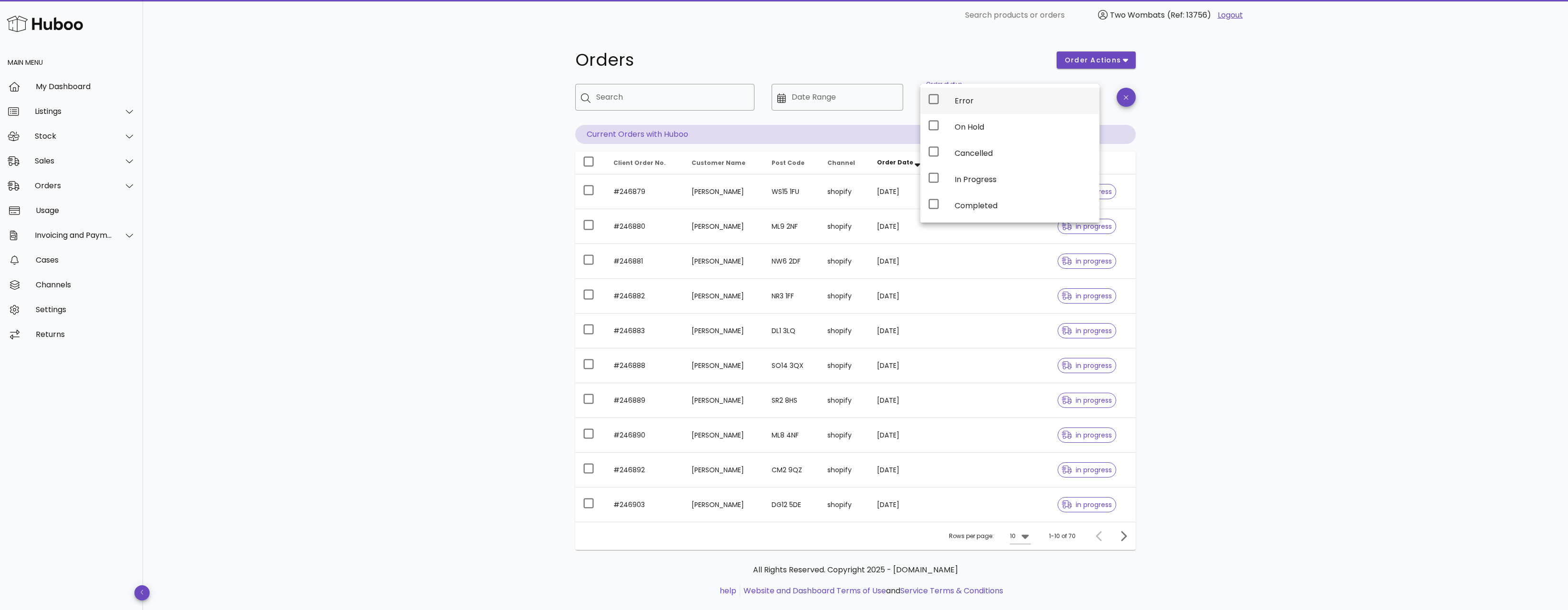
click at [960, 106] on div "Error" at bounding box center [1023, 100] width 138 height 20
click at [1341, 234] on div "Orders order actions ​ Search ​ Date Range ​ Order status Error Current Orders …" at bounding box center [855, 328] width 1425 height 596
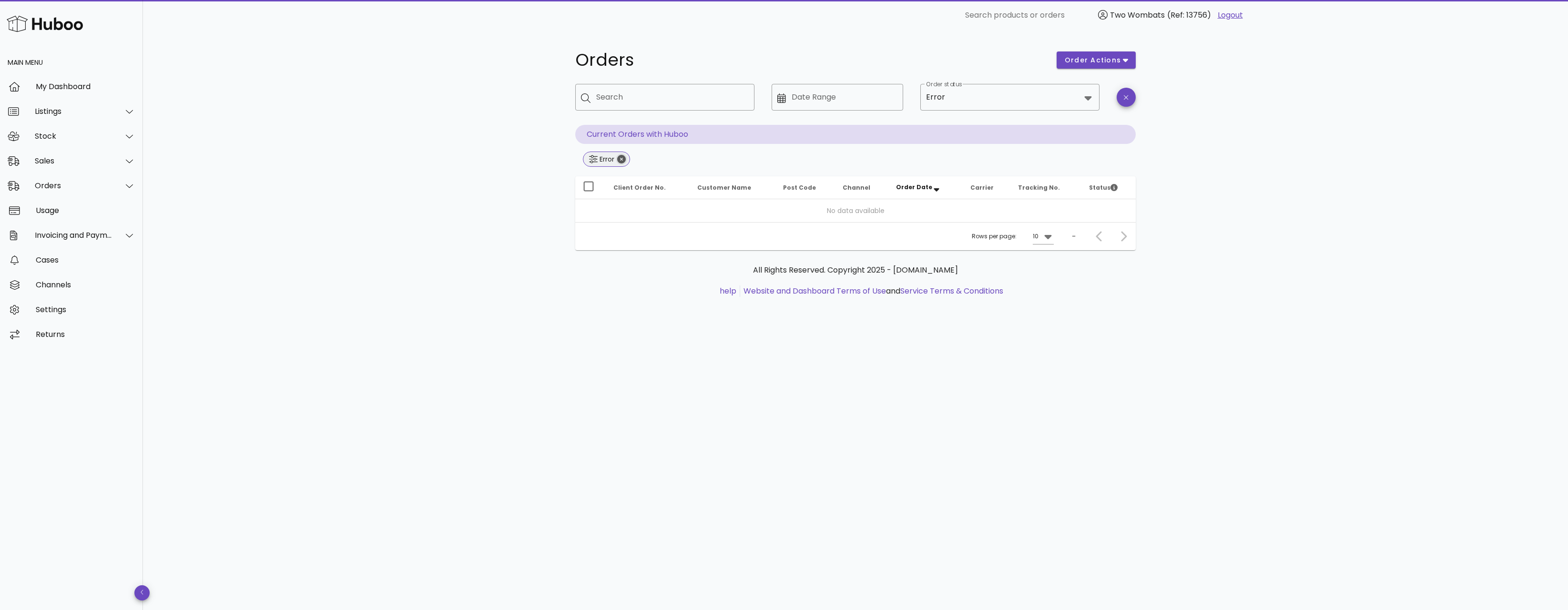
click at [623, 157] on icon "Close" at bounding box center [621, 159] width 9 height 9
